Goal: Use online tool/utility: Utilize a website feature to perform a specific function

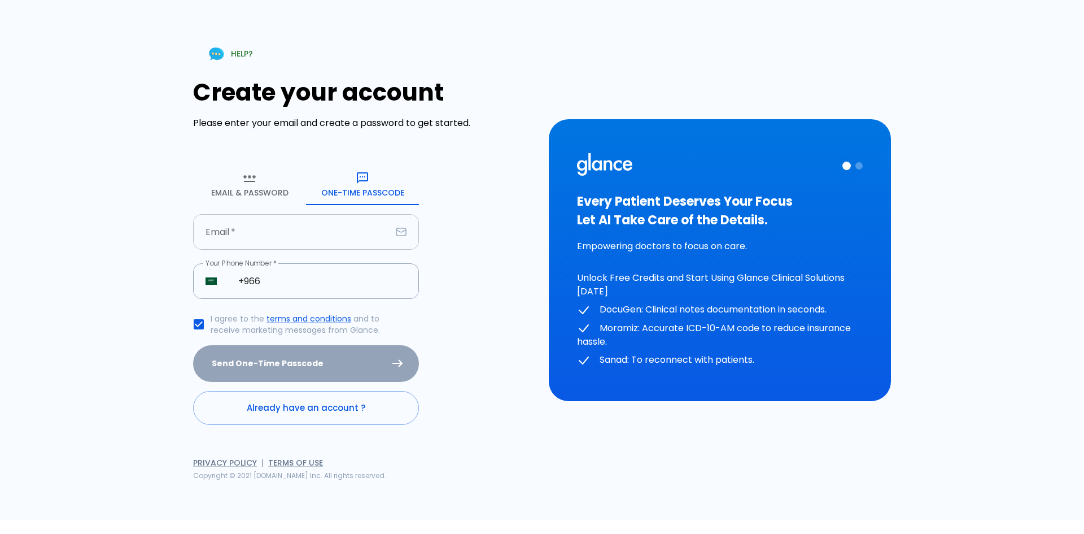
click at [324, 227] on input "text" at bounding box center [292, 232] width 198 height 36
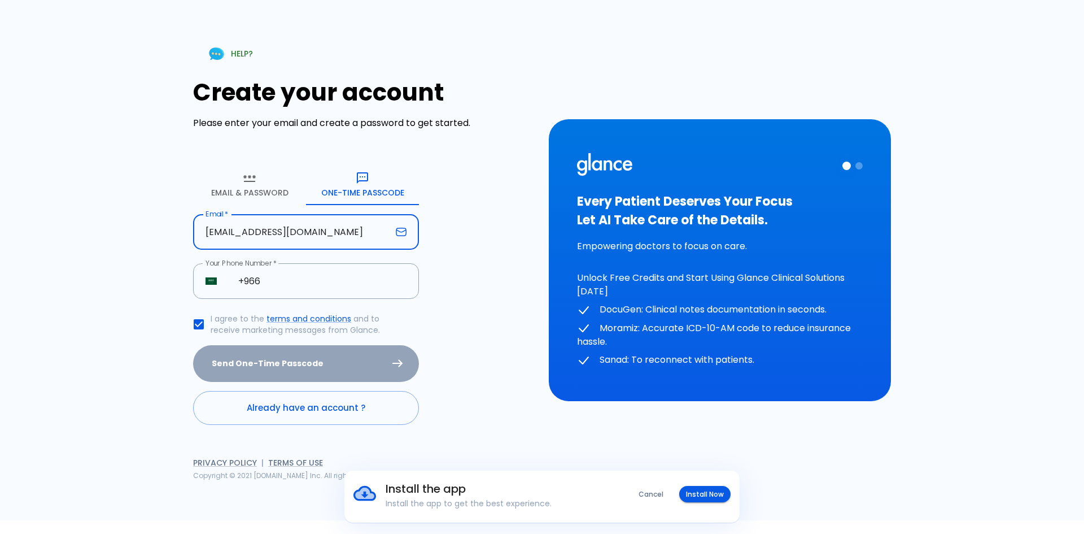
type input "[EMAIL_ADDRESS][DOMAIN_NAME]"
click at [30, 151] on div "HELP? Create your account Please enter your email and create a password to get …" at bounding box center [542, 260] width 1084 height 520
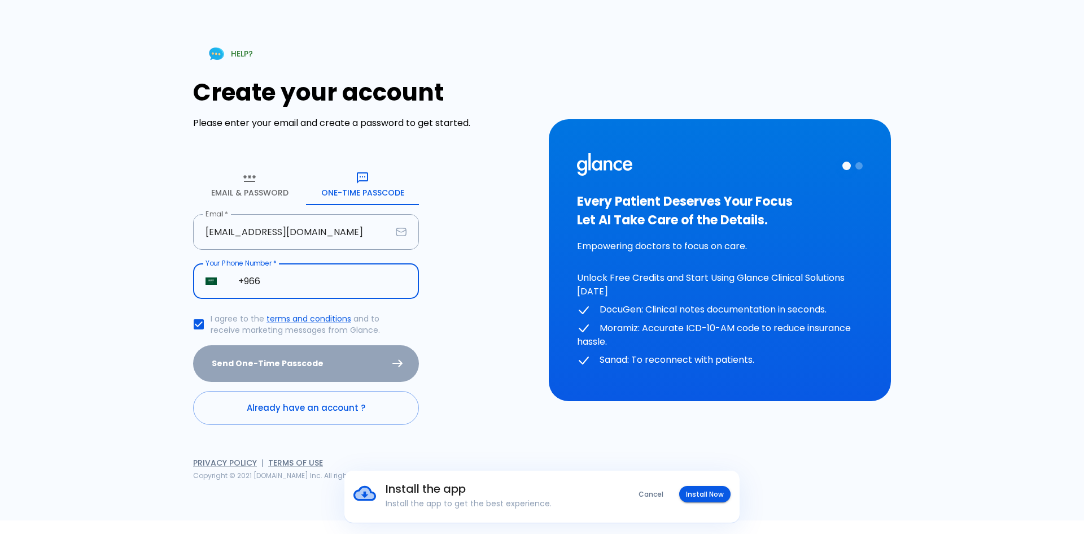
click at [324, 280] on input "+966" at bounding box center [322, 281] width 193 height 36
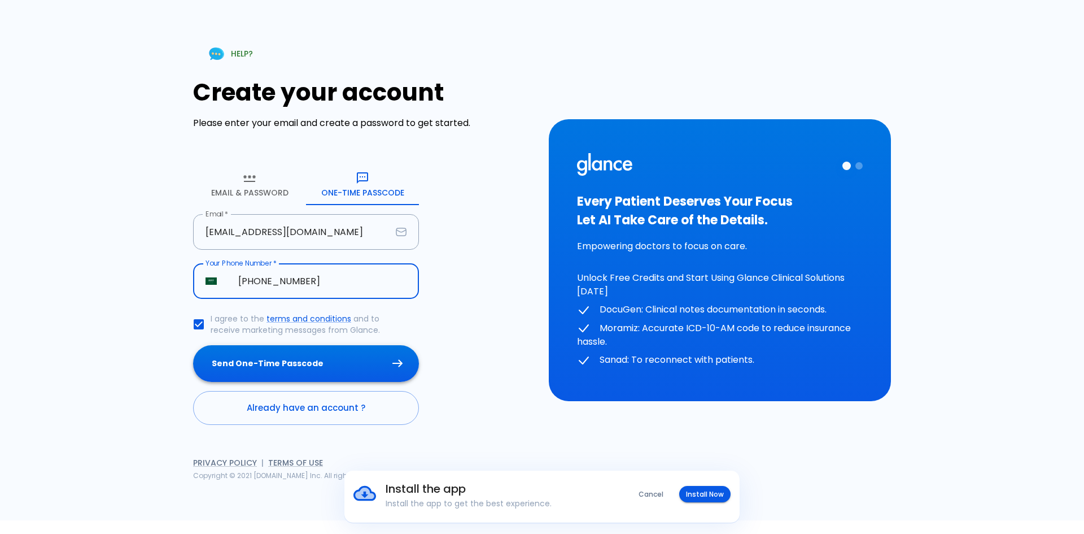
type input "[PHONE_NUMBER]"
click at [380, 367] on button "Send One-Time Passcode" at bounding box center [306, 363] width 226 height 37
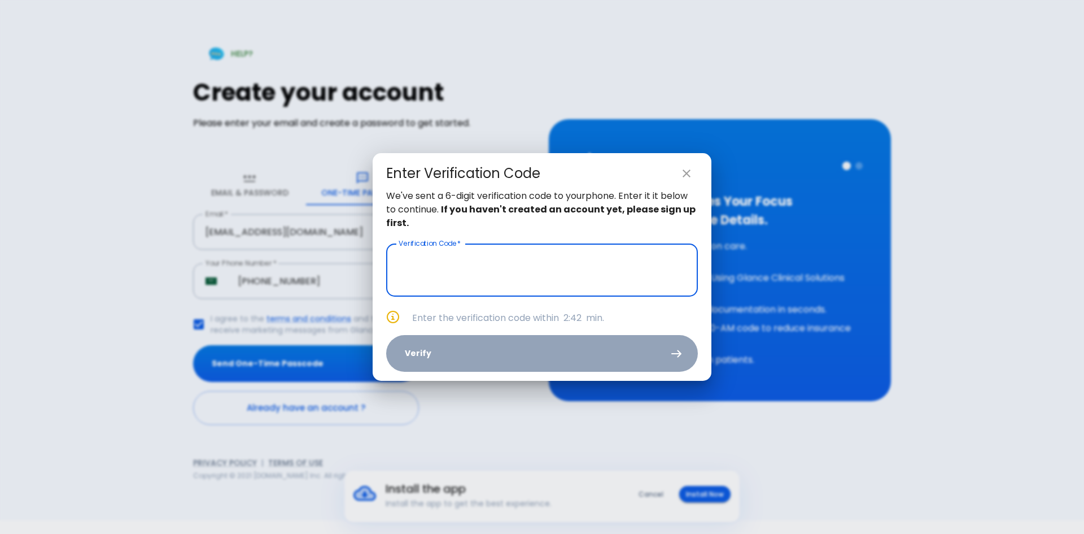
drag, startPoint x: 634, startPoint y: 365, endPoint x: 645, endPoint y: 381, distance: 19.1
click at [645, 381] on div "Enter Verification Code We've sent a 6-digit verification code to your phone . …" at bounding box center [542, 267] width 1084 height 534
click at [436, 274] on input "text" at bounding box center [542, 269] width 312 height 53
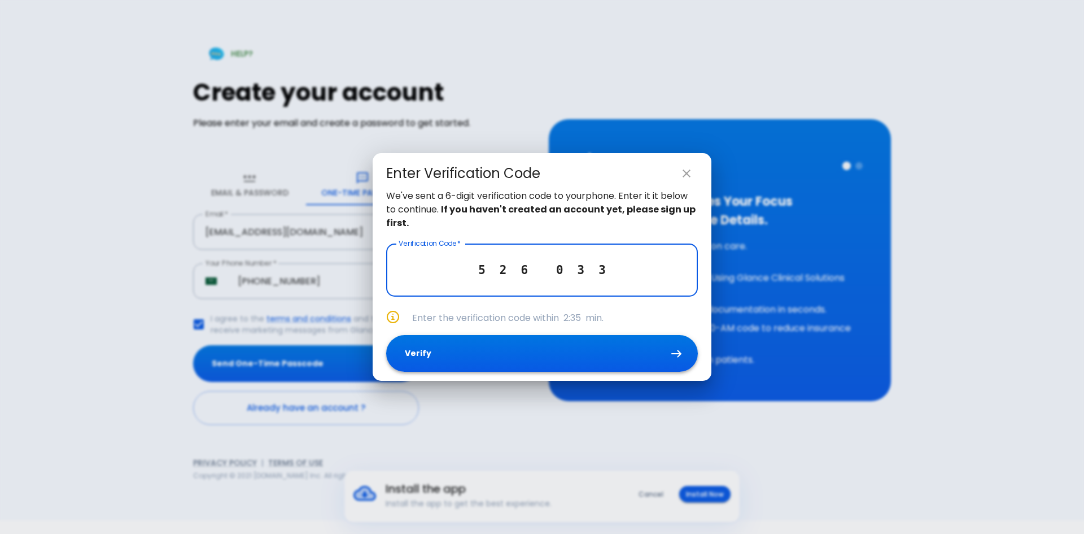
type input "5 2 6 0 3 3"
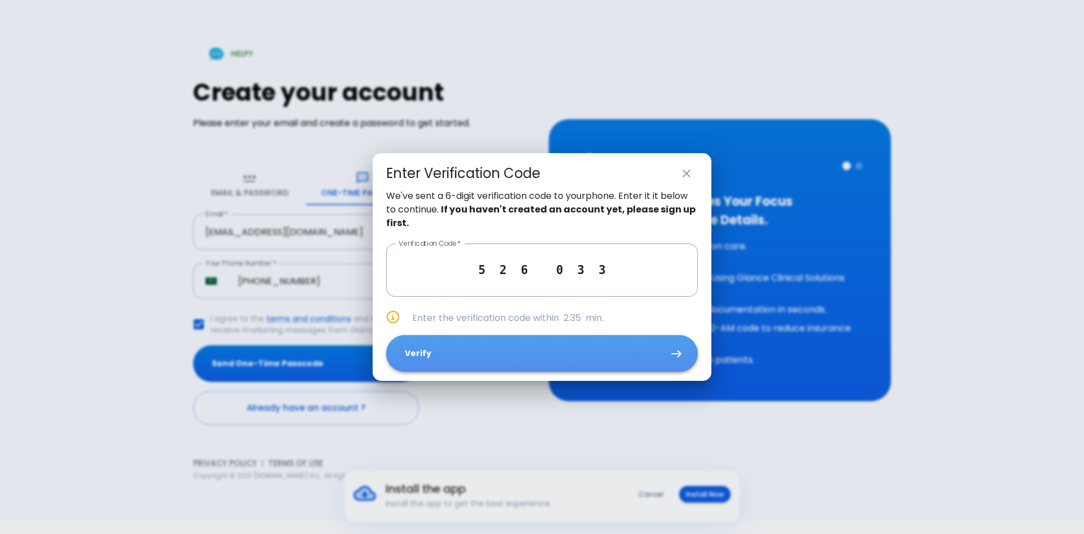
click at [455, 344] on button "Verify" at bounding box center [542, 353] width 312 height 37
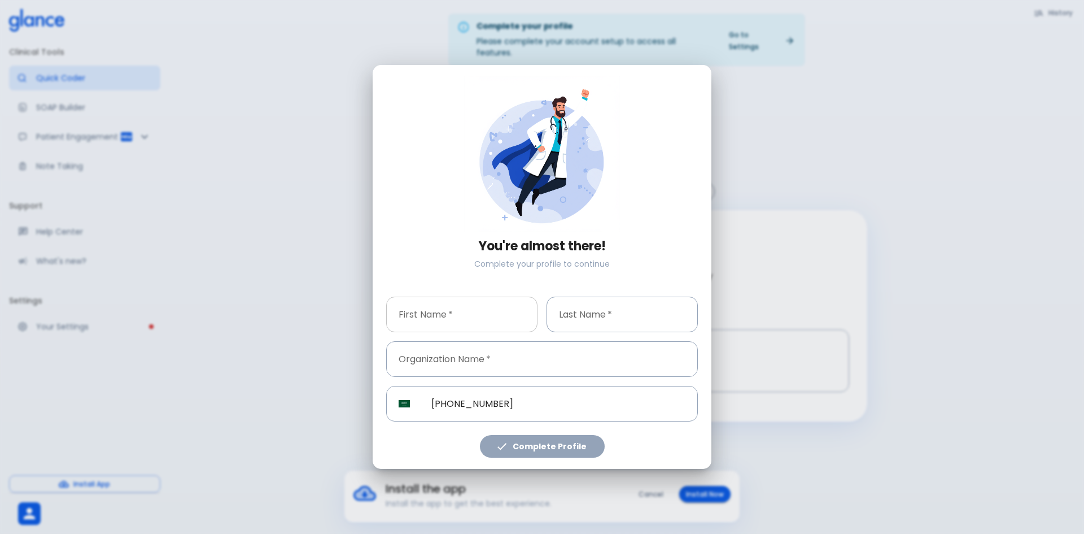
click at [497, 317] on input "text" at bounding box center [461, 314] width 151 height 36
type input "mahmoud"
click at [594, 303] on input "text" at bounding box center [622, 314] width 151 height 36
type input "bakkour"
click at [481, 347] on input "text" at bounding box center [542, 359] width 312 height 36
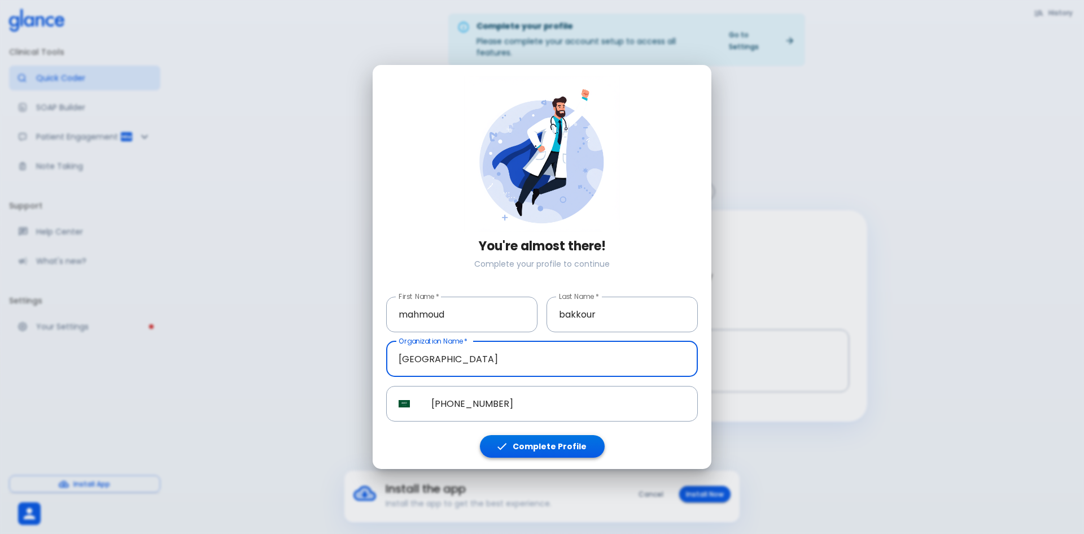
type input "[GEOGRAPHIC_DATA]"
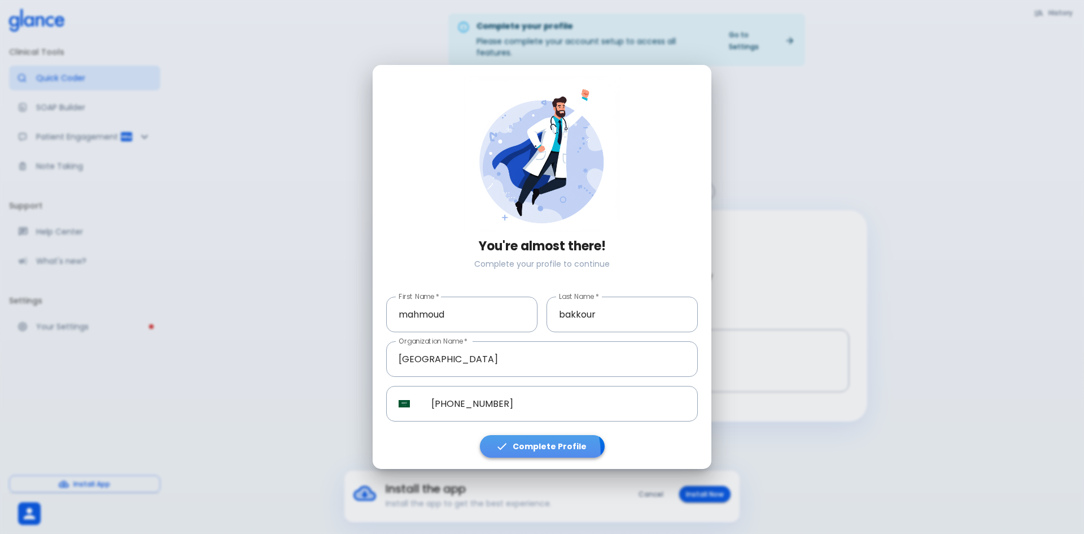
click at [508, 453] on button "Complete Profile" at bounding box center [542, 446] width 125 height 23
click at [509, 453] on button "Complete Profile" at bounding box center [542, 446] width 125 height 23
click at [511, 453] on button "Complete Profile" at bounding box center [542, 446] width 125 height 23
click at [513, 451] on button "Complete Profile" at bounding box center [542, 446] width 125 height 23
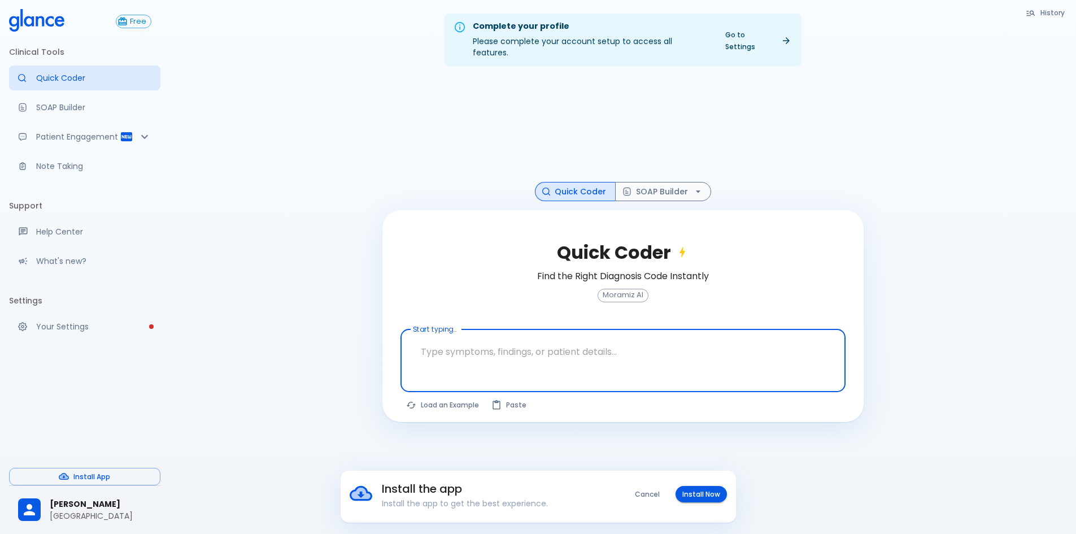
click at [513, 451] on div "Complete your profile Please complete your account setup to access all features…" at bounding box center [622, 280] width 906 height 561
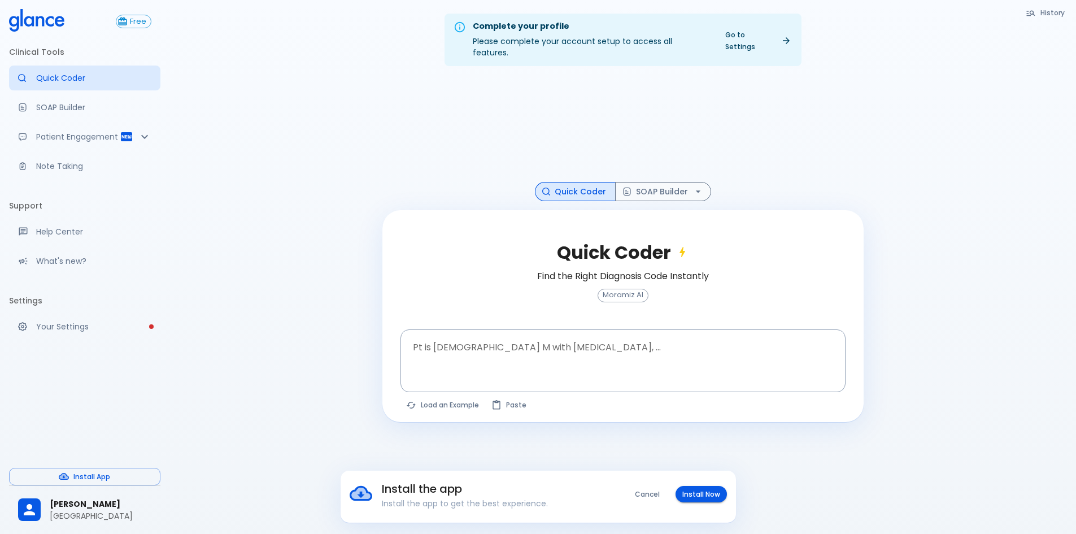
click at [538, 411] on div "Complete your profile Please complete your account setup to access all features…" at bounding box center [622, 280] width 906 height 561
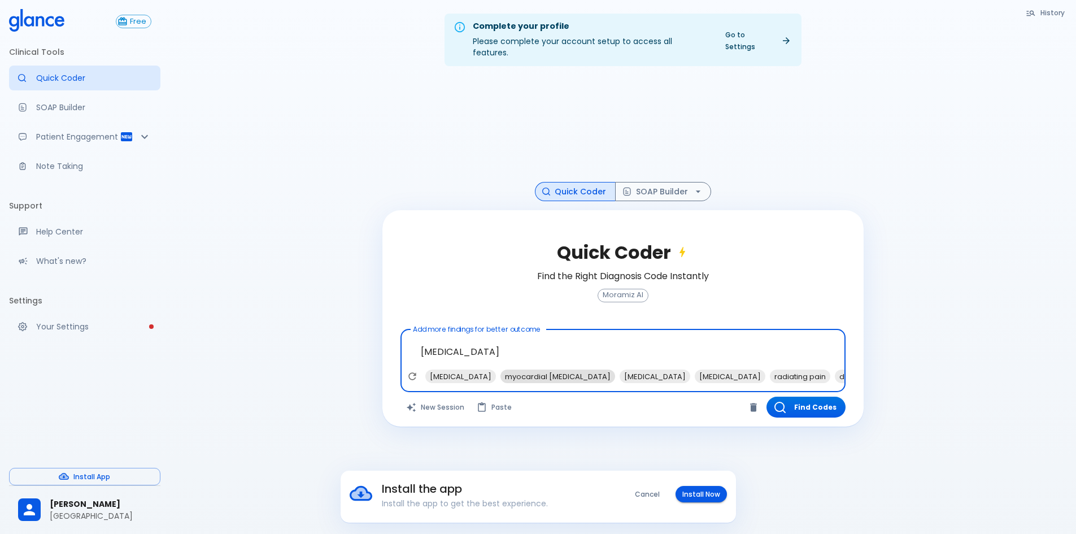
click at [532, 370] on span "myocardial [MEDICAL_DATA]" at bounding box center [557, 376] width 115 height 13
click at [771, 370] on span "[MEDICAL_DATA] changes" at bounding box center [814, 376] width 105 height 13
click at [716, 370] on span "dyspnea" at bounding box center [737, 376] width 42 height 13
click at [783, 370] on span "CXR findings" at bounding box center [810, 376] width 54 height 13
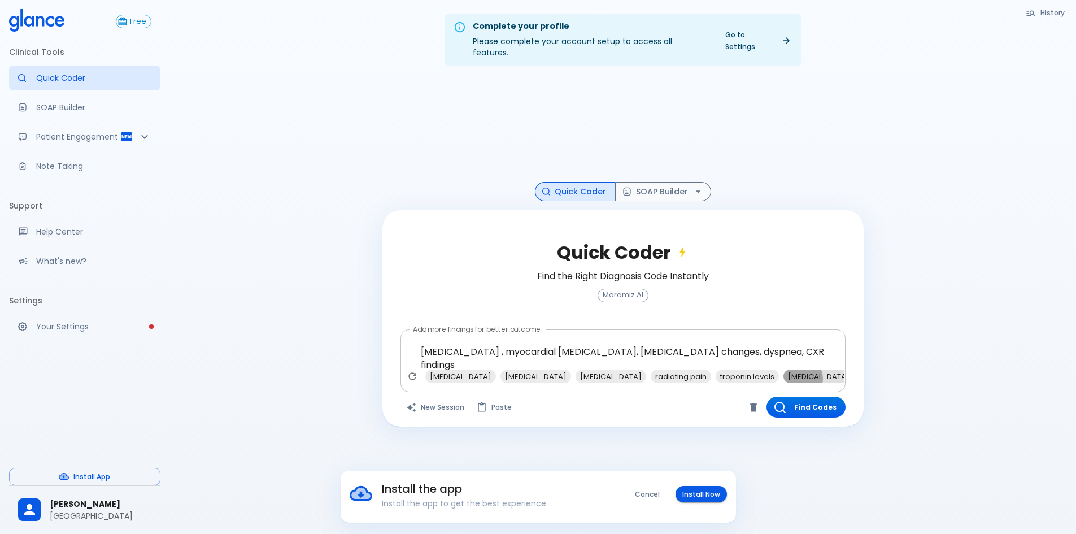
click at [783, 370] on span "[MEDICAL_DATA]" at bounding box center [818, 376] width 71 height 13
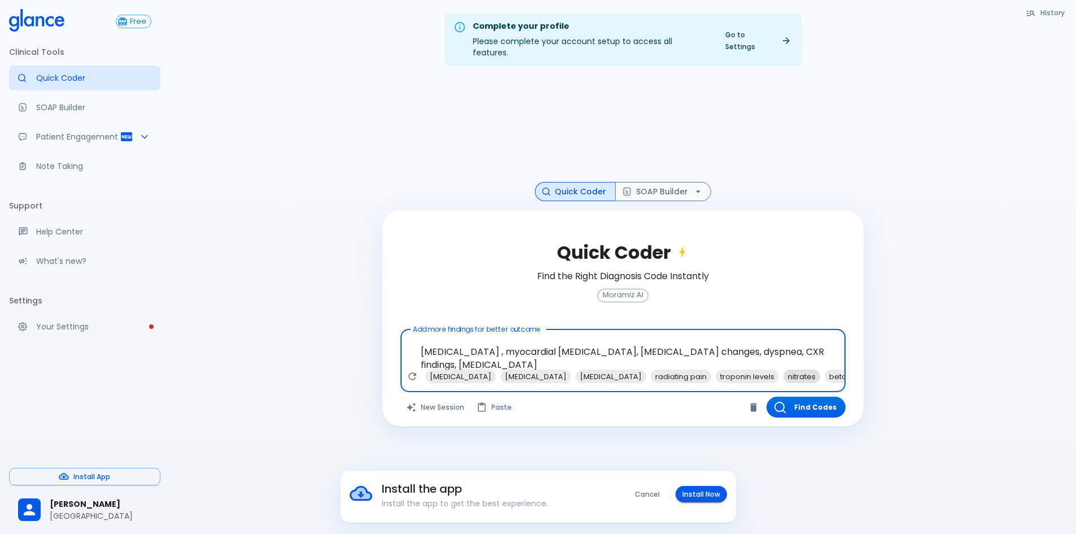
click at [783, 370] on span "nitrates" at bounding box center [801, 376] width 37 height 13
click at [651, 370] on span "[MEDICAL_DATA]" at bounding box center [686, 376] width 71 height 13
type textarea "[MEDICAL_DATA] , myocardial [MEDICAL_DATA], [MEDICAL_DATA] changes, dyspnea, CX…"
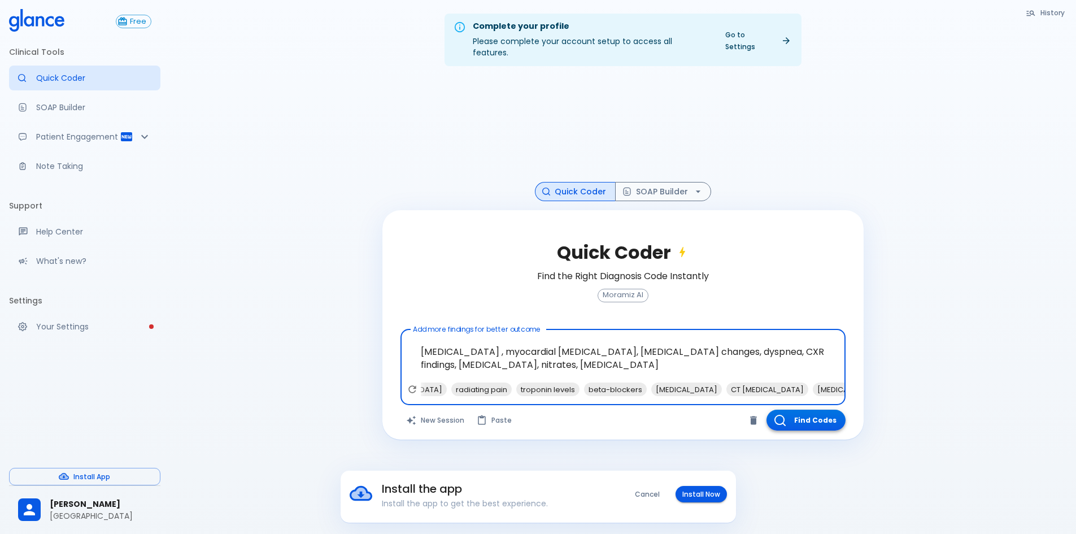
click at [796, 409] on button "Find Codes" at bounding box center [805, 419] width 79 height 21
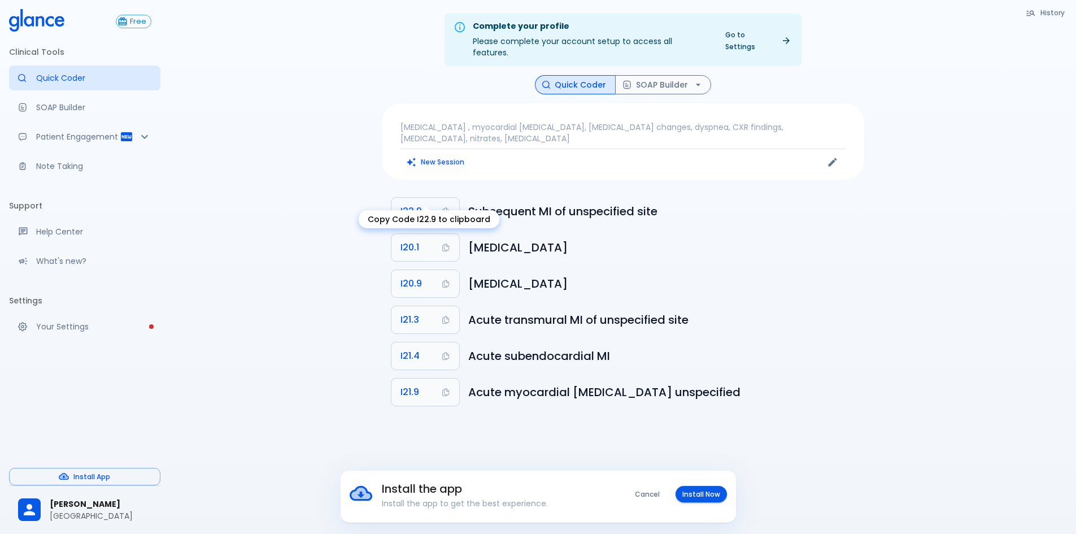
click at [424, 198] on button "I22.9" at bounding box center [425, 211] width 68 height 27
click at [648, 75] on button "SOAP Builder" at bounding box center [663, 85] width 96 height 20
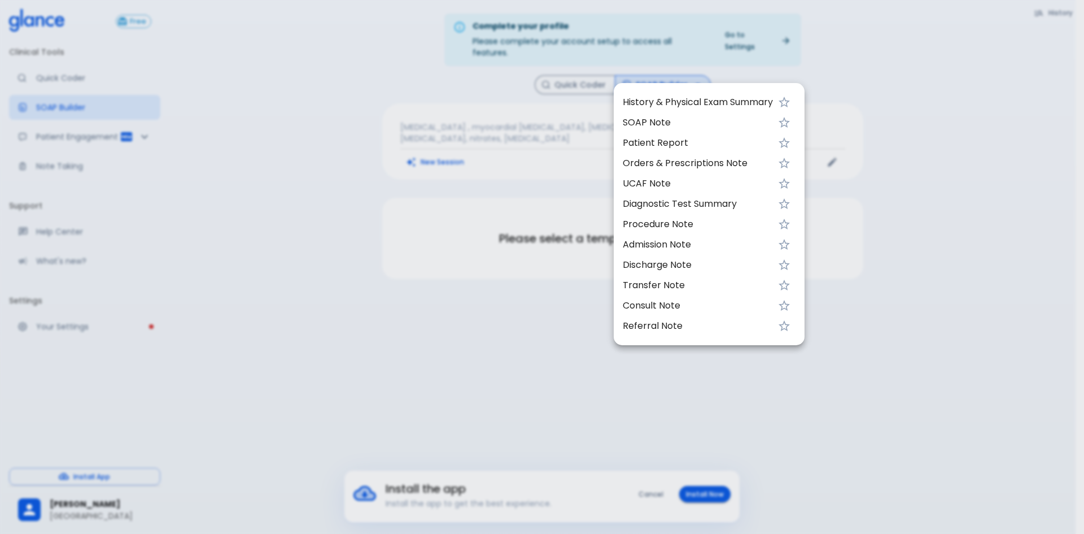
click at [581, 76] on div at bounding box center [542, 267] width 1084 height 534
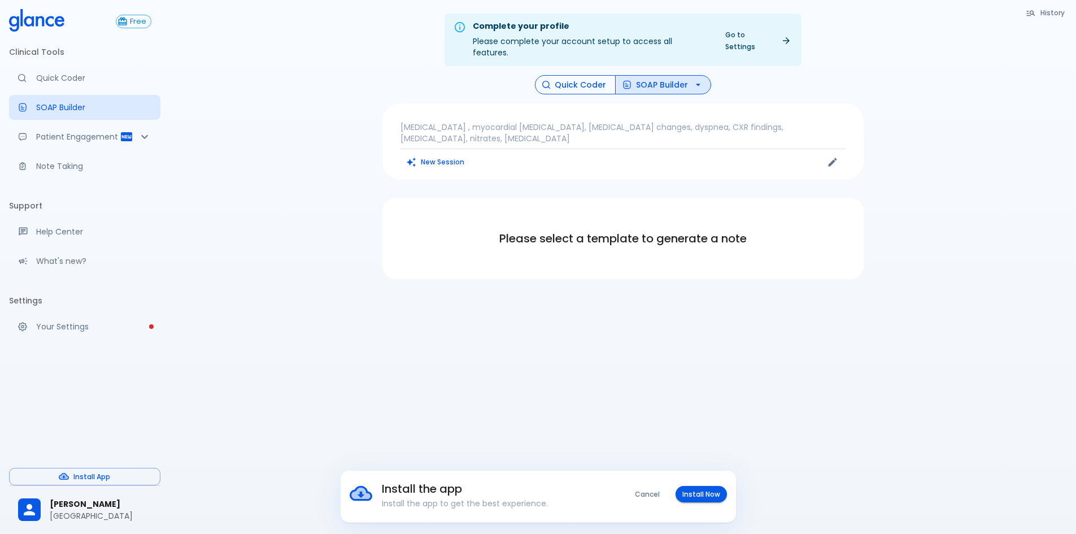
click at [582, 79] on button "Quick Coder" at bounding box center [575, 85] width 81 height 20
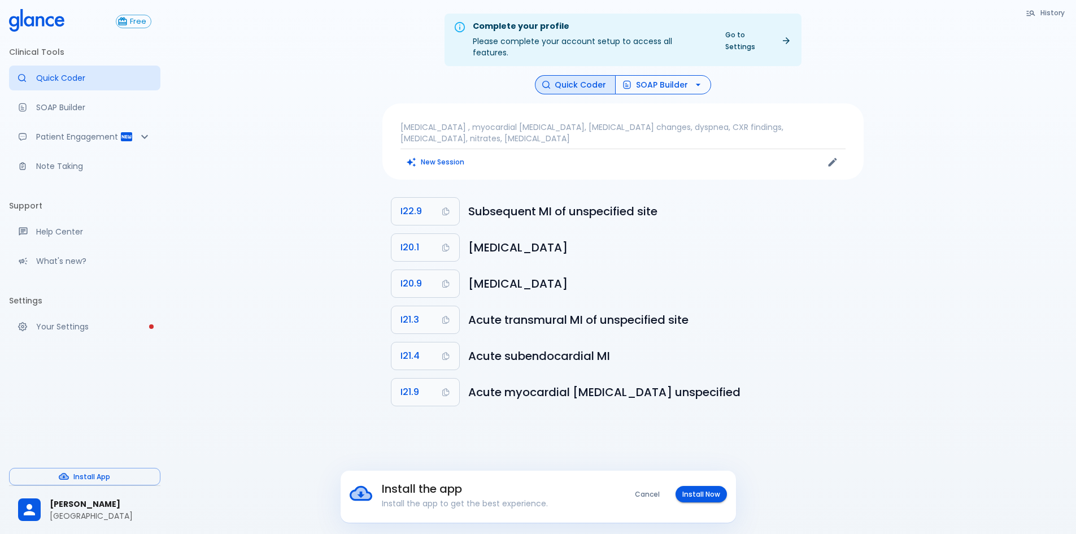
click at [656, 75] on button "SOAP Builder" at bounding box center [663, 85] width 96 height 20
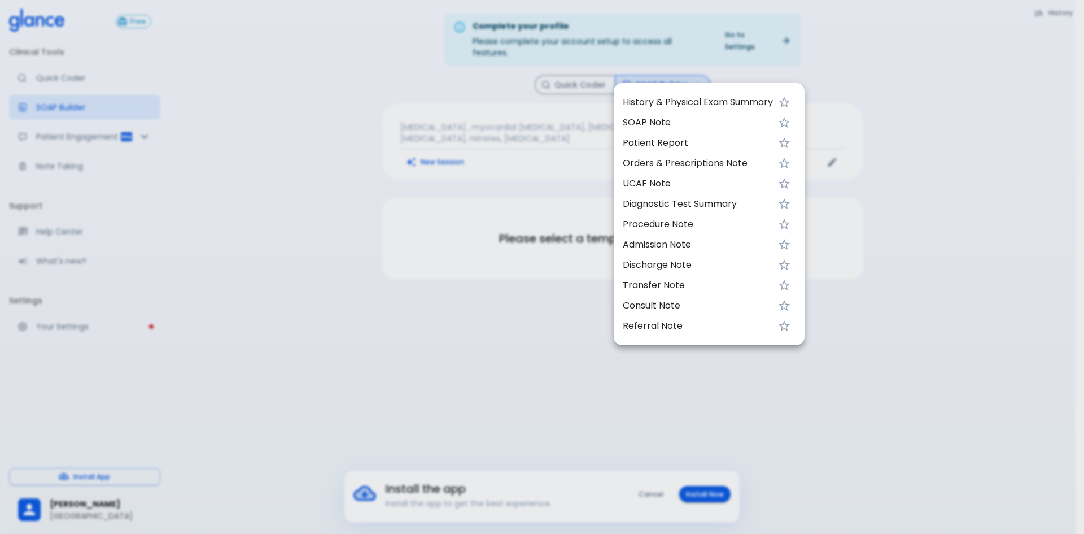
click at [670, 182] on span "UCAF Note" at bounding box center [698, 184] width 150 height 14
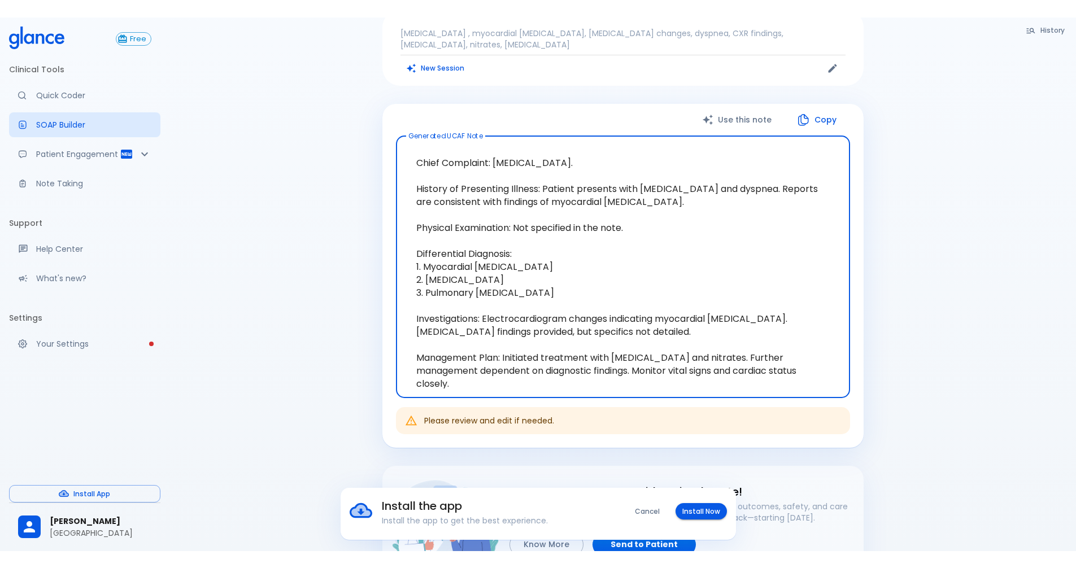
scroll to position [113, 0]
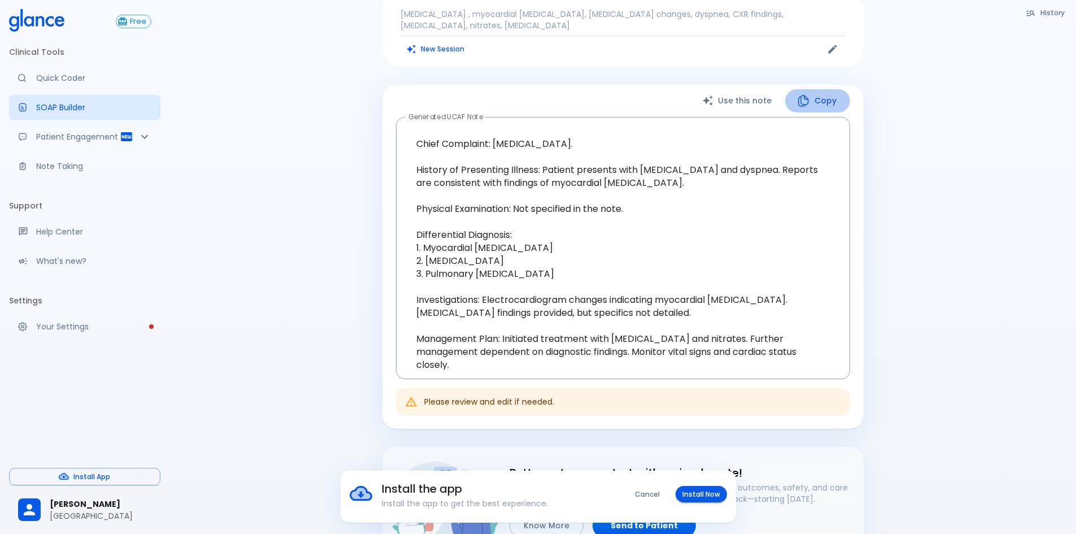
click at [814, 89] on button "Copy" at bounding box center [817, 100] width 65 height 23
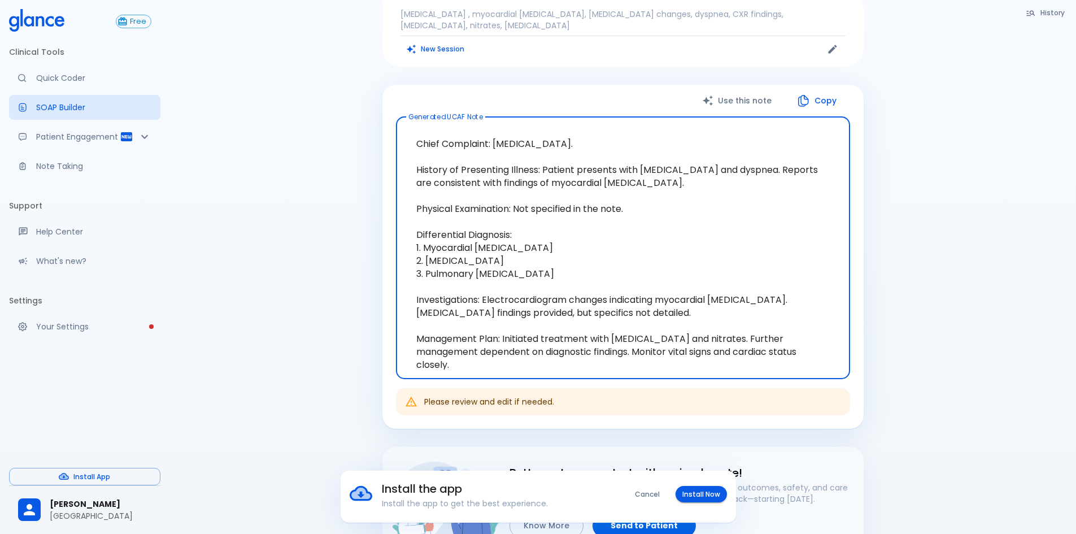
drag, startPoint x: 422, startPoint y: 116, endPoint x: 506, endPoint y: 136, distance: 86.0
click at [506, 136] on textarea "Chief Complaint: [MEDICAL_DATA]. History of Presenting Illness: Patient present…" at bounding box center [623, 247] width 438 height 243
click at [551, 252] on textarea "Chief Complaint: [MEDICAL_DATA]. History of Presenting Illness: Patient present…" at bounding box center [623, 247] width 438 height 243
click at [702, 496] on button "Install Now" at bounding box center [700, 494] width 51 height 16
